Goal: Communication & Community: Participate in discussion

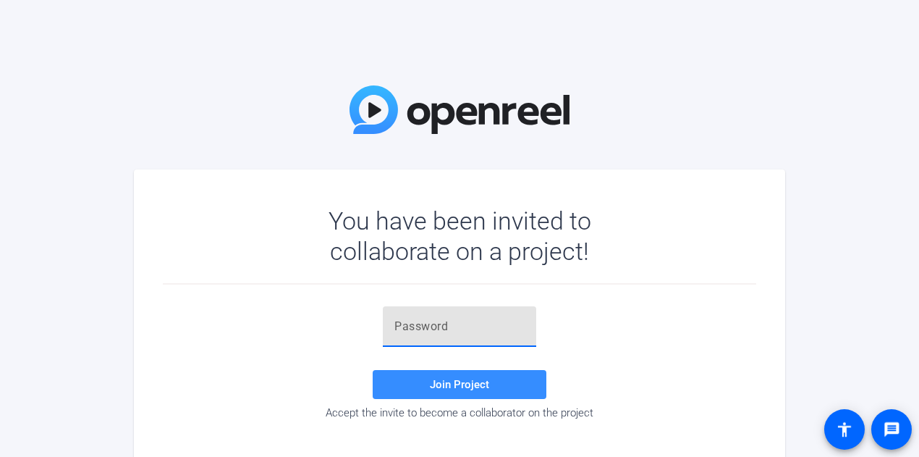
click at [423, 321] on input "text" at bounding box center [459, 326] width 130 height 17
type input "oL)x.I"
click at [463, 385] on span "Join Project" at bounding box center [459, 384] width 59 height 13
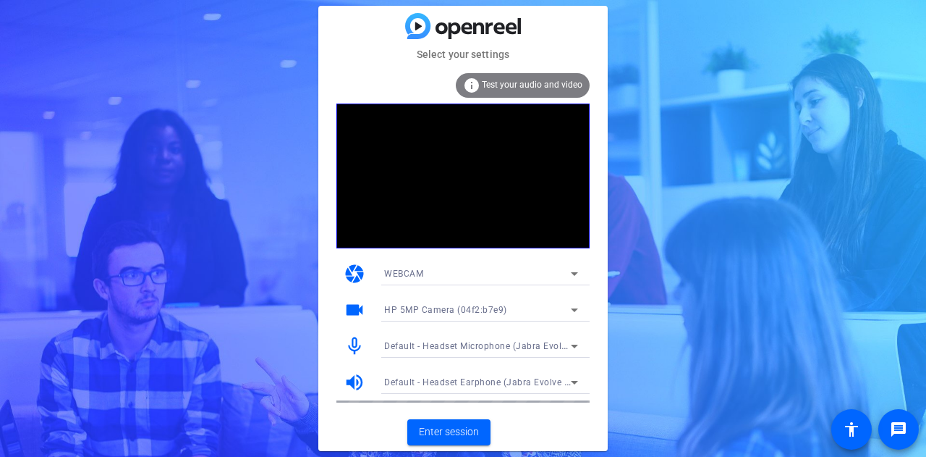
click at [535, 88] on span "Test your audio and video" at bounding box center [532, 85] width 101 height 10
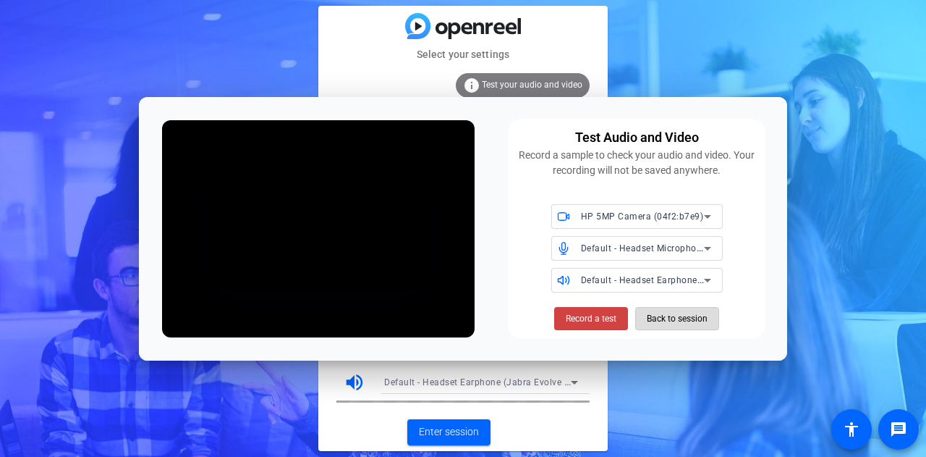
click at [678, 326] on span "Back to session" at bounding box center [677, 318] width 61 height 27
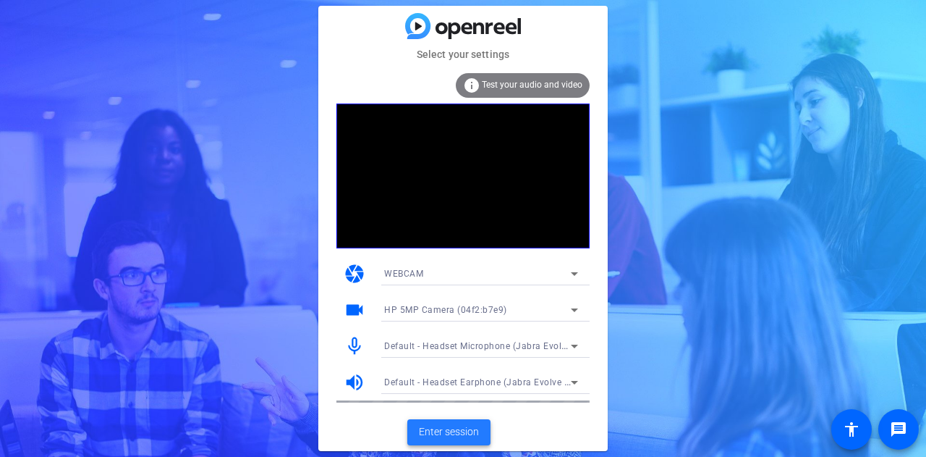
click at [450, 428] on span "Enter session" at bounding box center [449, 431] width 60 height 15
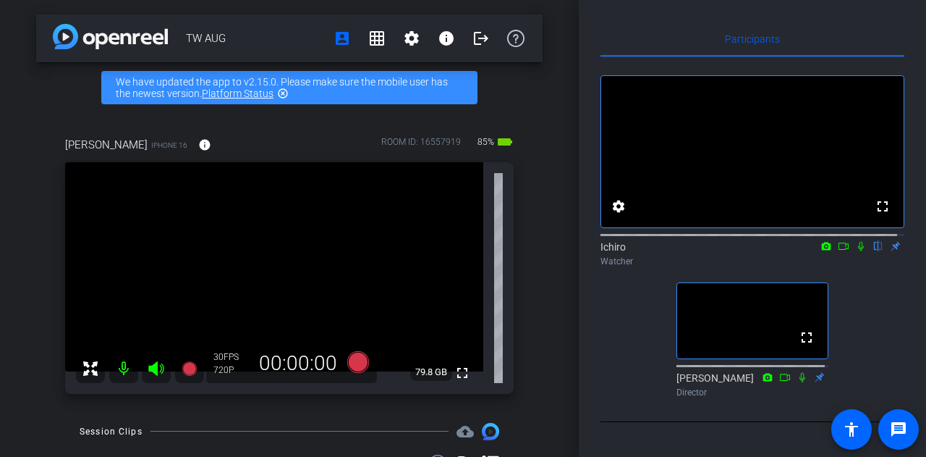
click at [858, 251] on icon at bounding box center [861, 246] width 6 height 9
click at [857, 251] on icon at bounding box center [861, 246] width 8 height 9
click at [857, 251] on icon at bounding box center [861, 246] width 12 height 10
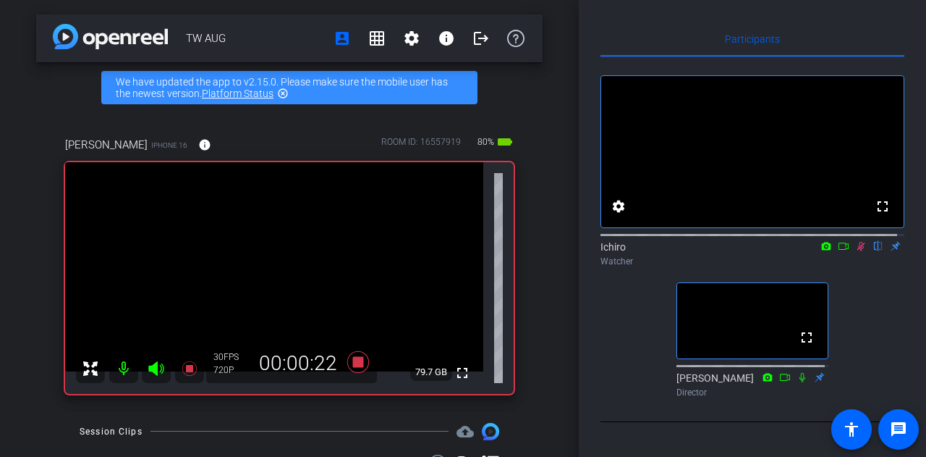
click at [857, 251] on icon at bounding box center [861, 246] width 8 height 9
click at [858, 251] on icon at bounding box center [861, 246] width 6 height 9
click at [854, 252] on mat-icon at bounding box center [860, 245] width 17 height 13
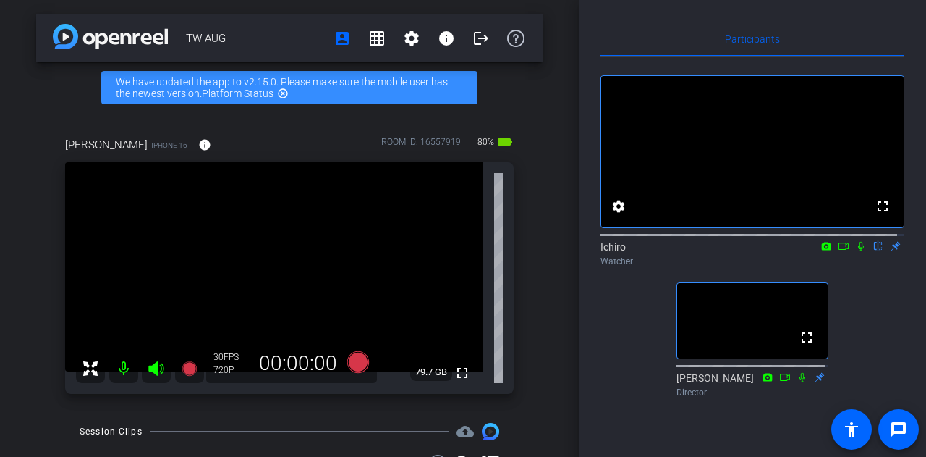
click at [858, 251] on icon at bounding box center [861, 246] width 12 height 10
click at [855, 252] on mat-icon at bounding box center [860, 245] width 17 height 13
click at [852, 252] on mat-icon at bounding box center [860, 245] width 17 height 13
drag, startPoint x: 845, startPoint y: 258, endPoint x: 734, endPoint y: 281, distance: 113.8
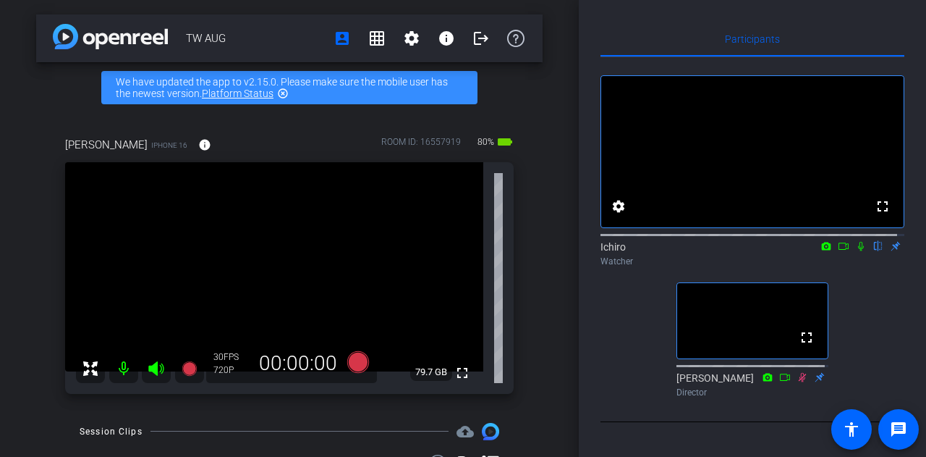
click at [734, 268] on div "Ichiro flip Watcher" at bounding box center [752, 253] width 304 height 28
click at [855, 251] on icon at bounding box center [861, 246] width 12 height 10
click at [851, 267] on div "Ichiro flip Watcher" at bounding box center [752, 253] width 304 height 28
click at [852, 268] on div "Ichiro flip Watcher" at bounding box center [752, 253] width 304 height 28
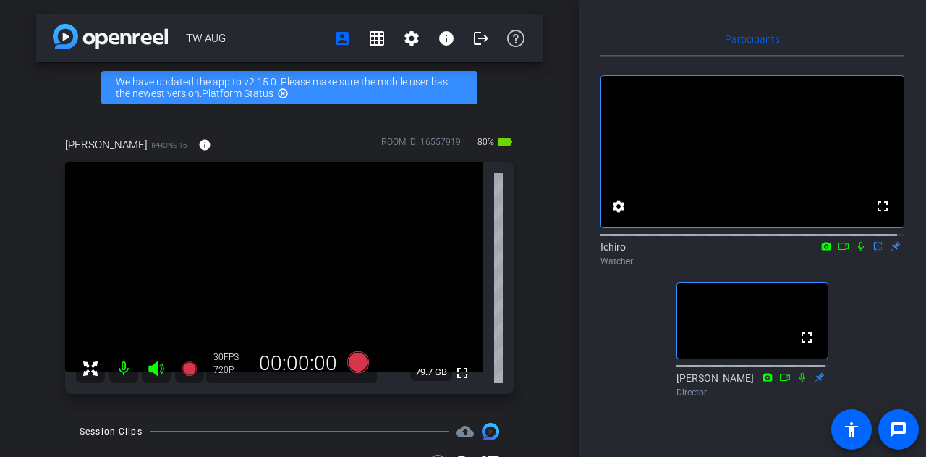
click at [855, 251] on icon at bounding box center [861, 246] width 12 height 10
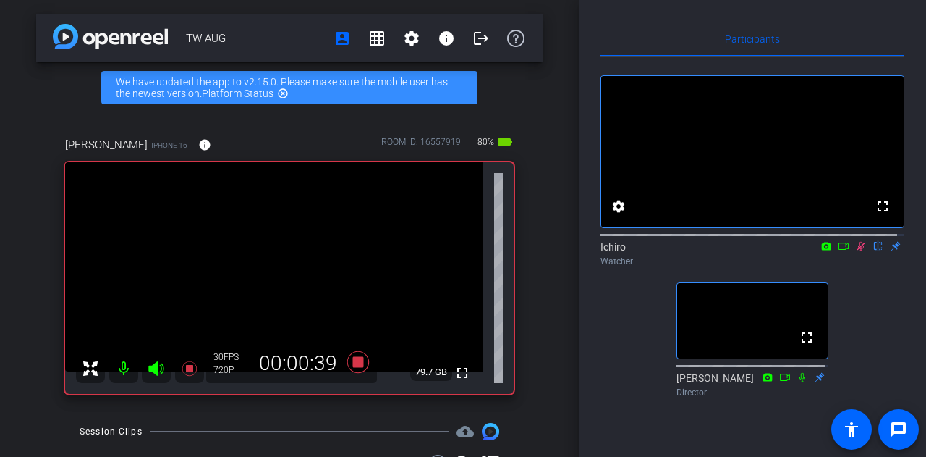
click at [854, 267] on div "Ichiro flip Watcher" at bounding box center [752, 253] width 304 height 28
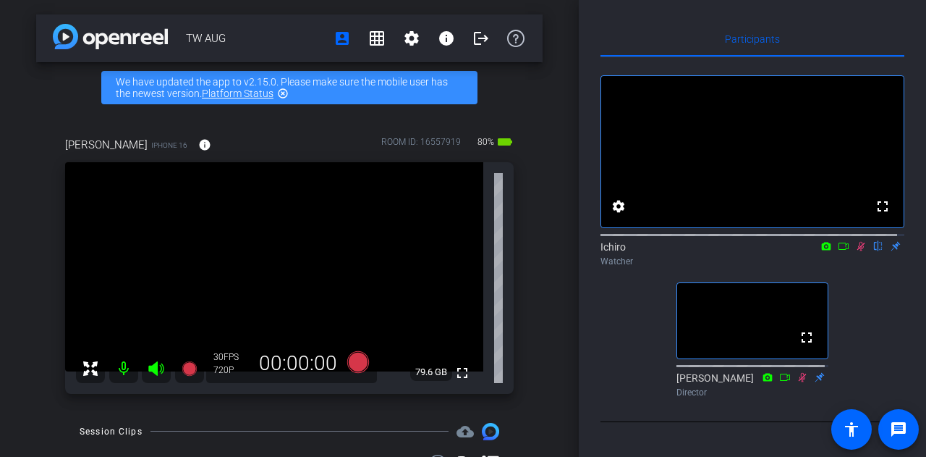
click at [857, 251] on icon at bounding box center [861, 246] width 8 height 9
click at [855, 251] on icon at bounding box center [861, 246] width 12 height 10
click at [857, 251] on icon at bounding box center [861, 246] width 8 height 9
click at [794, 305] on video at bounding box center [752, 320] width 150 height 75
click at [855, 252] on mat-icon at bounding box center [860, 245] width 17 height 13
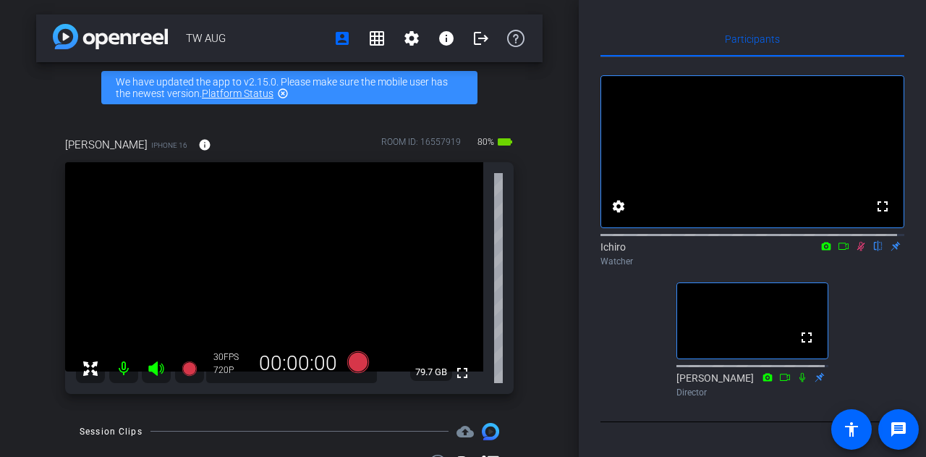
click at [855, 252] on mat-icon at bounding box center [860, 245] width 17 height 13
